Goal: Information Seeking & Learning: Learn about a topic

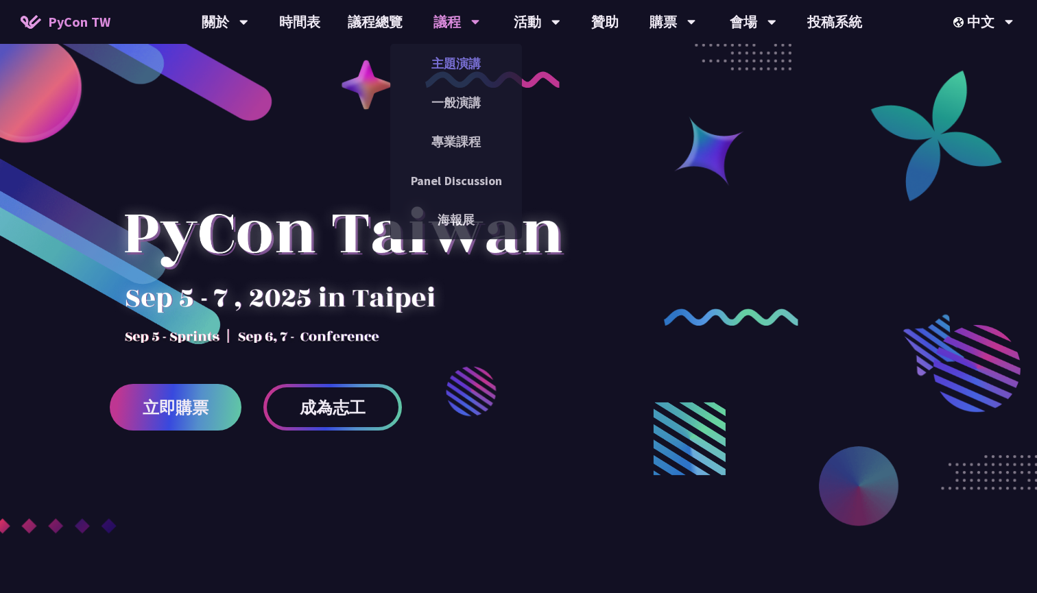
click at [451, 67] on link "主題演講" at bounding box center [456, 63] width 132 height 32
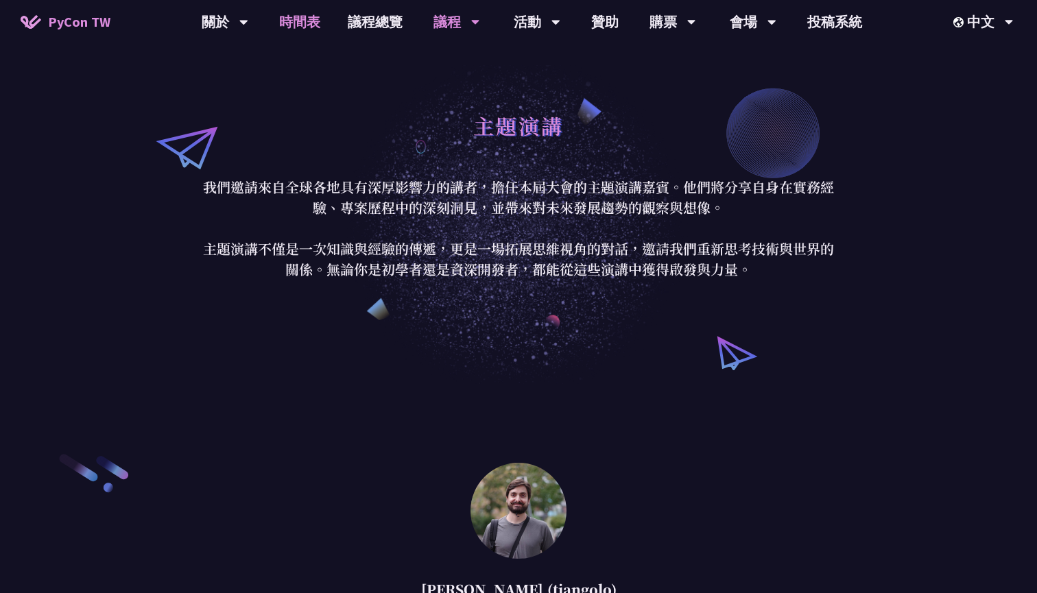
click at [317, 22] on link "時間表" at bounding box center [299, 22] width 69 height 44
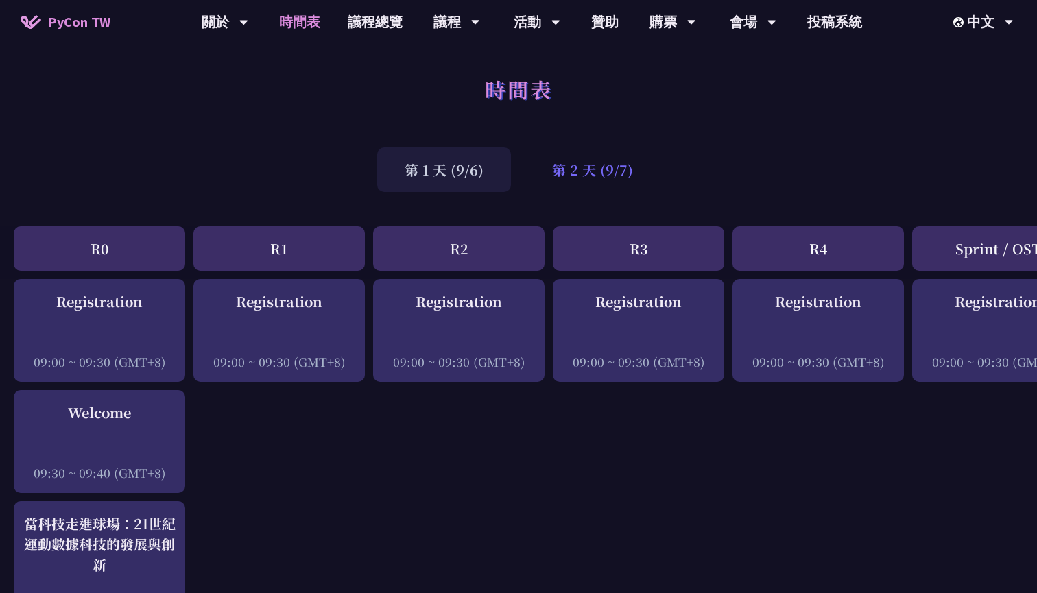
click at [623, 177] on div "第 2 天 (9/7)" at bounding box center [593, 169] width 136 height 45
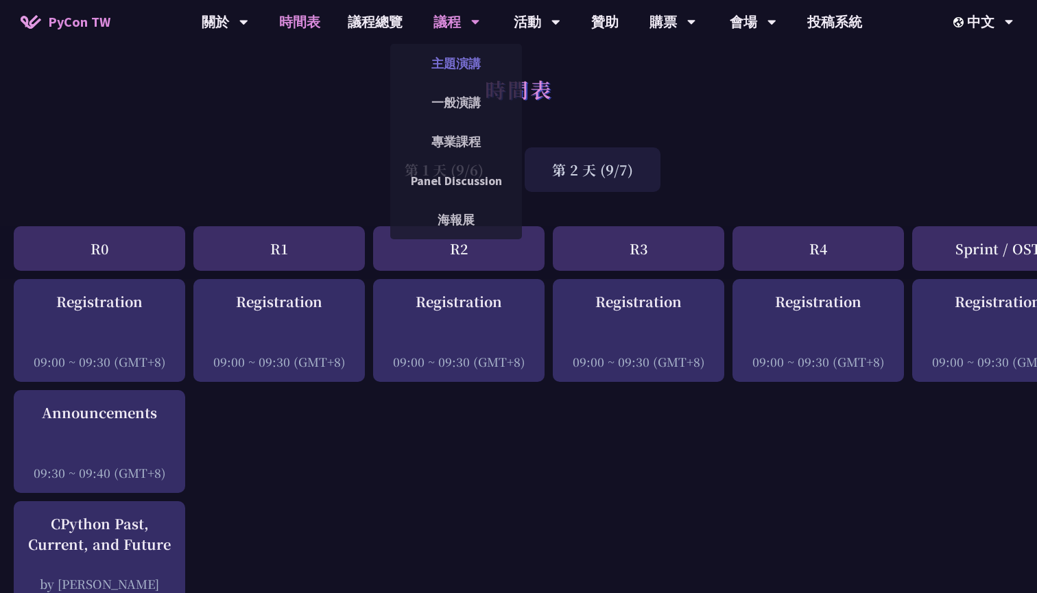
click at [453, 61] on link "主題演講" at bounding box center [456, 63] width 132 height 32
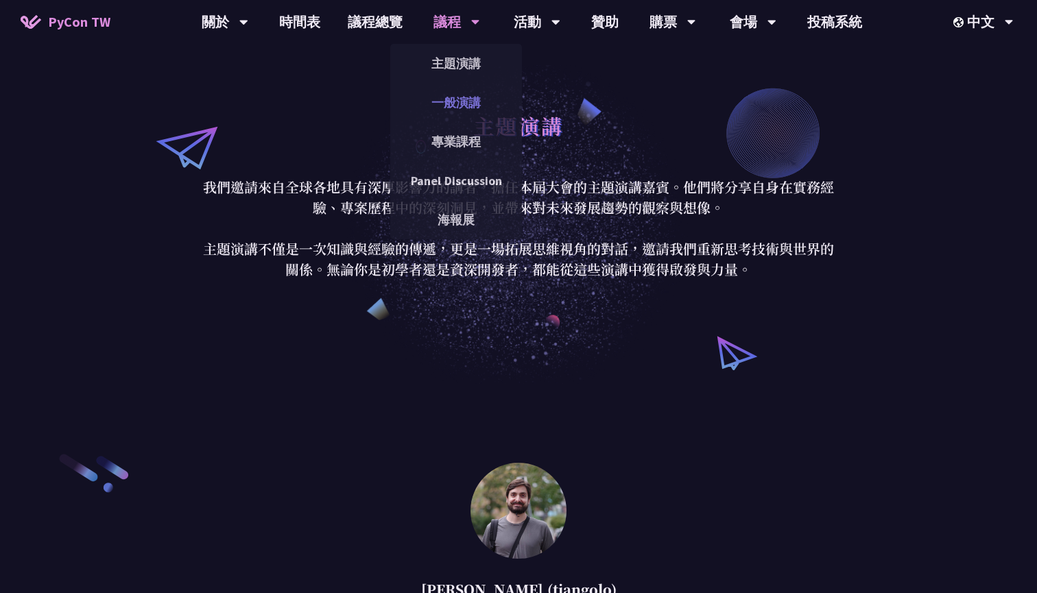
click at [470, 102] on link "一般演講" at bounding box center [456, 102] width 132 height 32
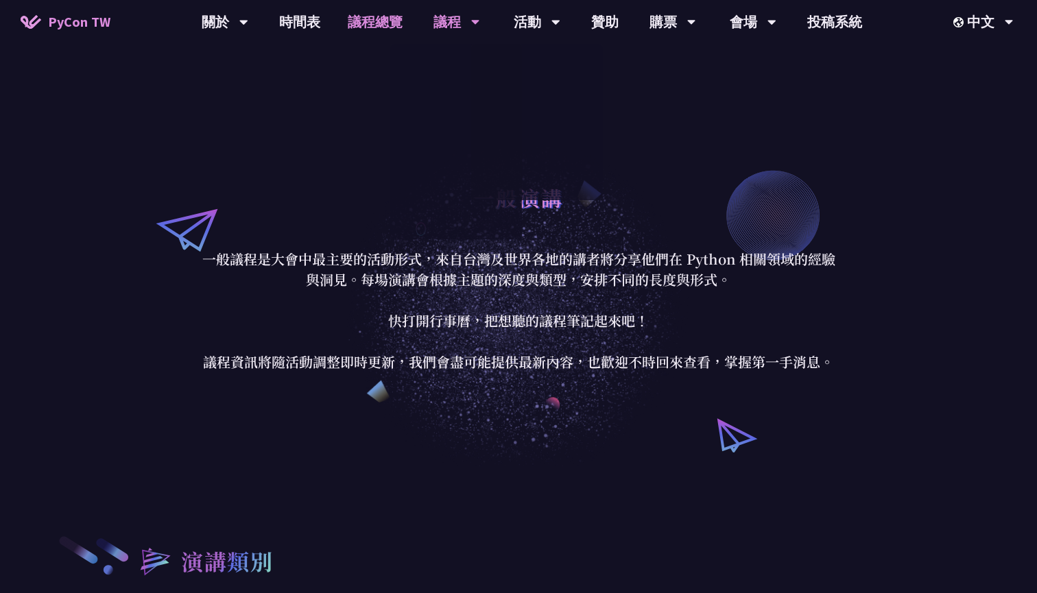
click at [387, 22] on link "議程總覽" at bounding box center [375, 22] width 82 height 44
